Goal: Information Seeking & Learning: Check status

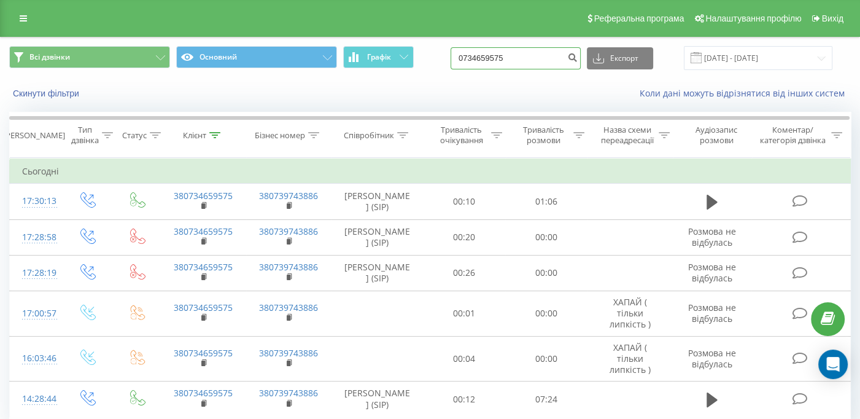
drag, startPoint x: 521, startPoint y: 57, endPoint x: 438, endPoint y: 56, distance: 82.3
click at [438, 58] on div "Всі дзвінки Основний Графік 0734659575 Експорт .csv .xls .xlsx [DATE] - [DATE]" at bounding box center [430, 58] width 842 height 24
paste input "993829777"
type input "0993829777"
click at [578, 57] on icon "submit" at bounding box center [572, 55] width 10 height 7
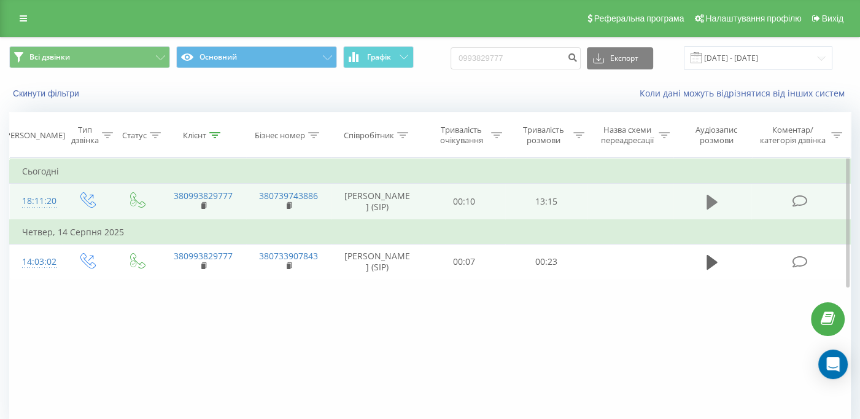
click at [709, 201] on icon at bounding box center [712, 202] width 11 height 15
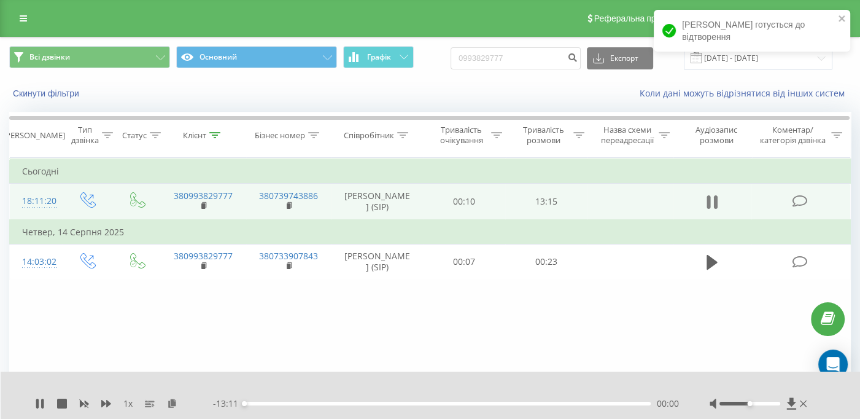
click at [712, 203] on icon at bounding box center [712, 201] width 11 height 17
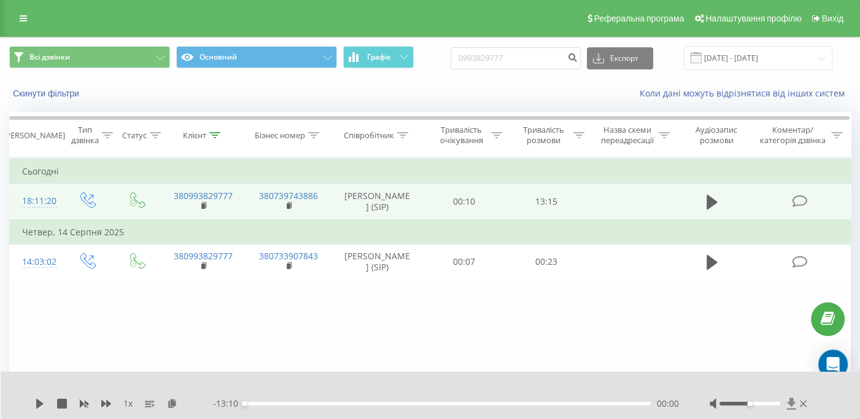
click at [789, 402] on icon at bounding box center [791, 403] width 9 height 12
click at [702, 200] on td at bounding box center [712, 202] width 79 height 36
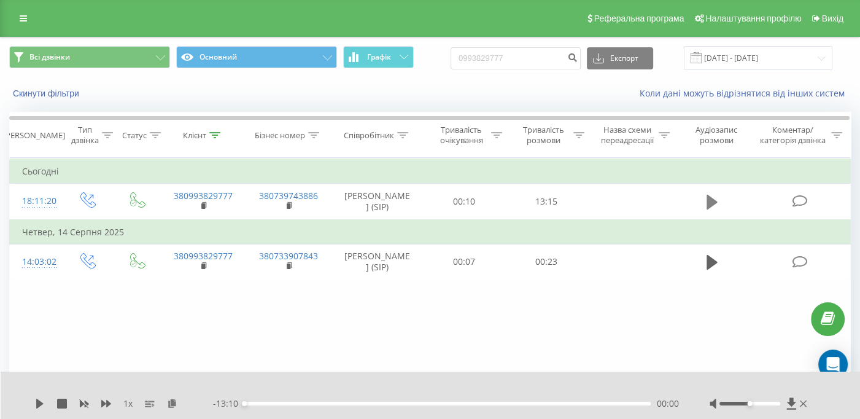
click at [707, 200] on icon at bounding box center [712, 202] width 11 height 15
click at [707, 200] on icon at bounding box center [709, 202] width 4 height 14
click at [793, 405] on icon at bounding box center [791, 403] width 9 height 12
click at [719, 198] on button at bounding box center [712, 202] width 18 height 18
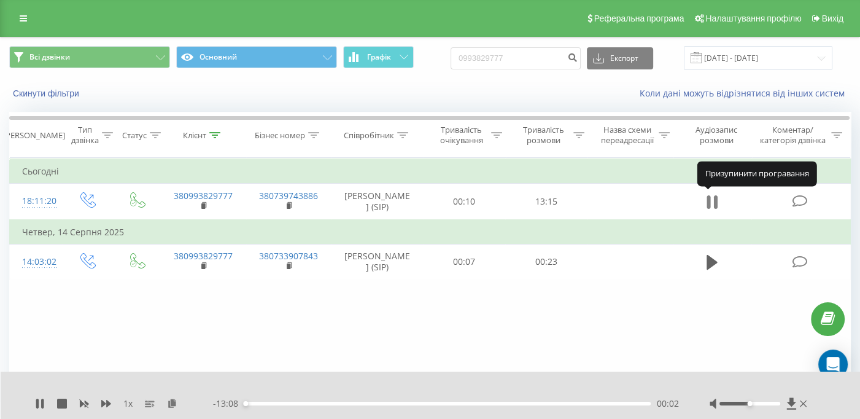
click at [710, 204] on icon at bounding box center [709, 202] width 4 height 14
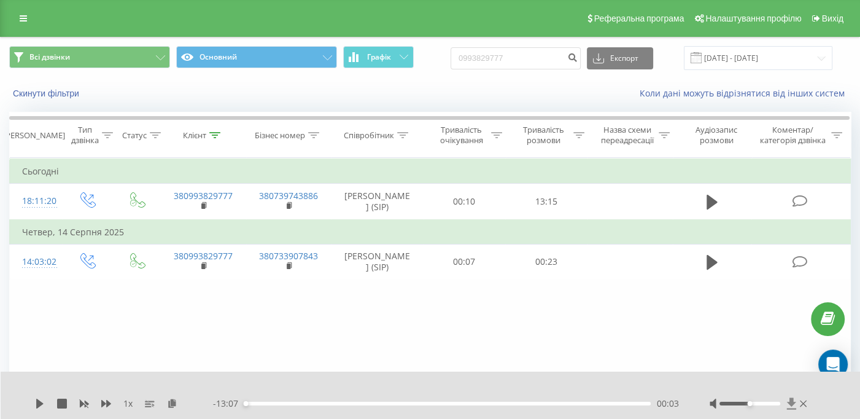
click at [795, 400] on icon at bounding box center [792, 403] width 10 height 12
click at [790, 405] on icon at bounding box center [791, 403] width 9 height 12
click at [710, 194] on icon at bounding box center [712, 201] width 11 height 17
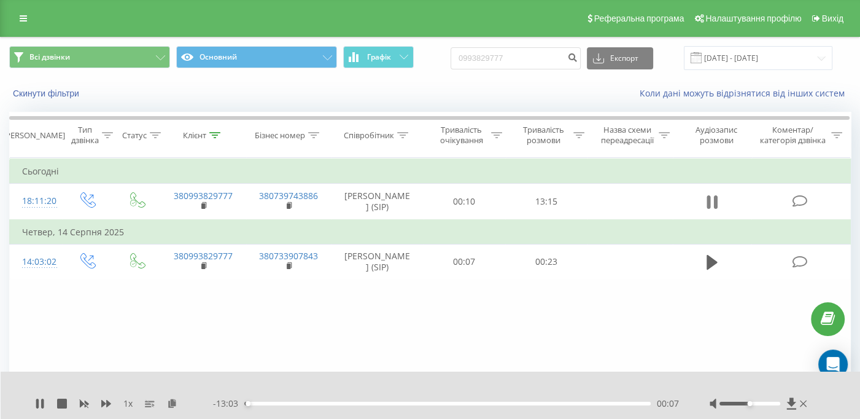
click at [712, 198] on icon at bounding box center [712, 201] width 11 height 17
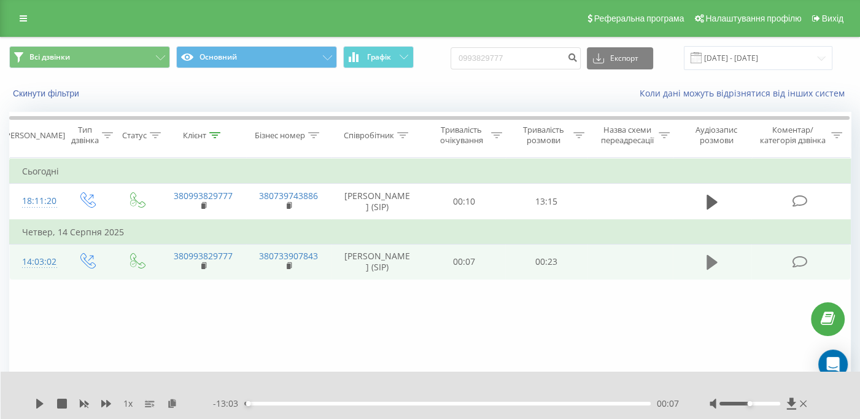
click at [715, 262] on icon at bounding box center [712, 262] width 11 height 17
click at [707, 262] on icon at bounding box center [709, 262] width 4 height 14
click at [712, 201] on icon at bounding box center [712, 202] width 11 height 15
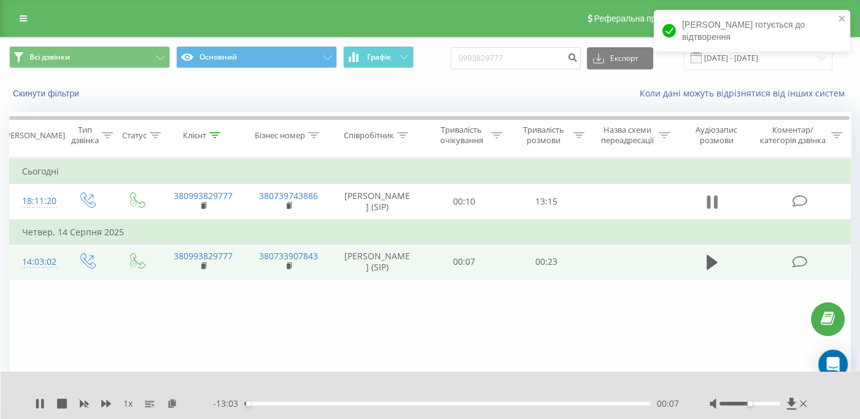
click at [714, 208] on icon at bounding box center [712, 201] width 11 height 17
click at [791, 401] on icon at bounding box center [791, 403] width 9 height 12
